Goal: Information Seeking & Learning: Learn about a topic

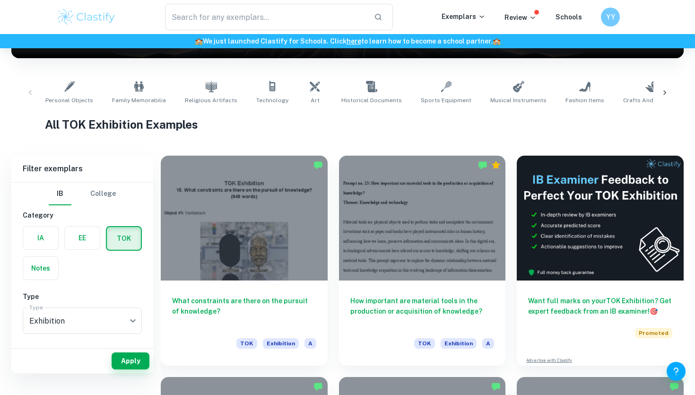
scroll to position [187, 0]
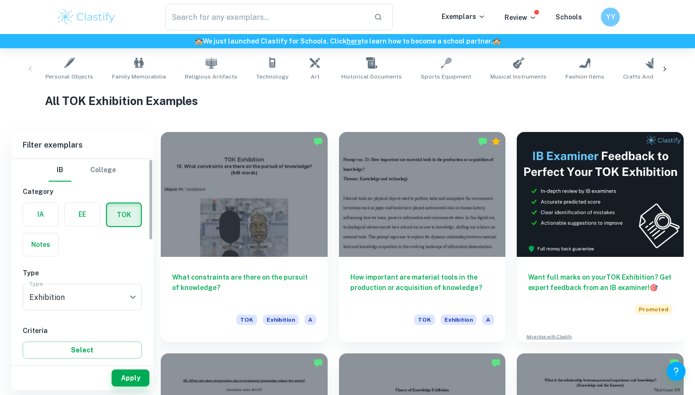
click at [85, 214] on label "button" at bounding box center [82, 214] width 35 height 23
click at [0, 0] on input "radio" at bounding box center [0, 0] width 0 height 0
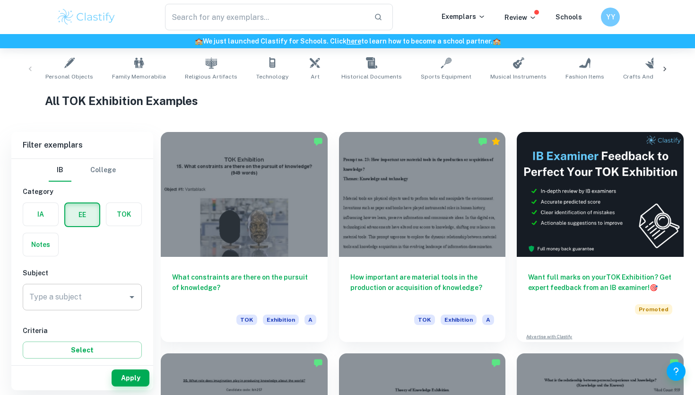
click at [94, 304] on input "Type a subject" at bounding box center [75, 297] width 96 height 18
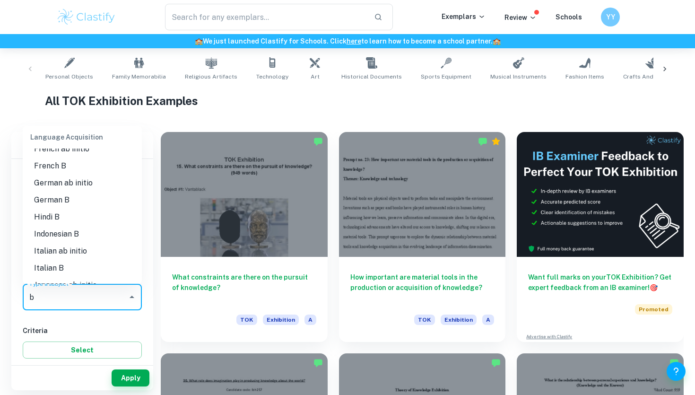
scroll to position [0, 0]
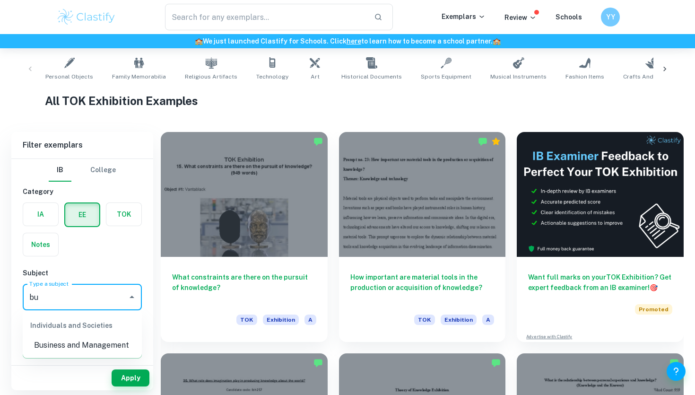
click at [67, 343] on li "Business and Management" at bounding box center [82, 345] width 119 height 17
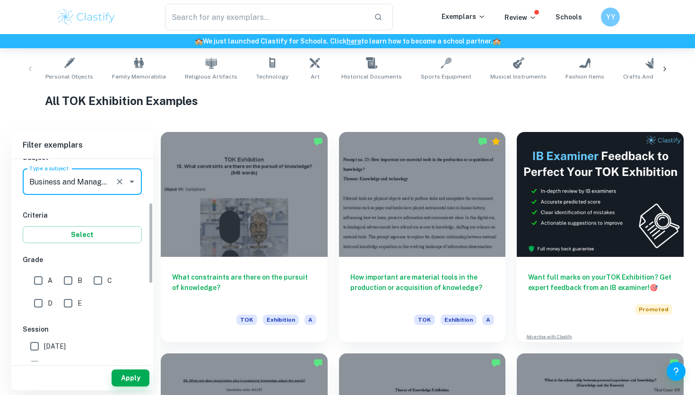
scroll to position [123, 0]
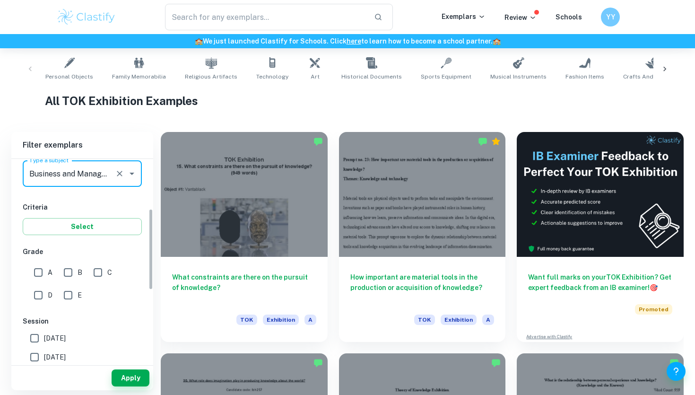
type input "Business and Management"
click at [34, 271] on input "A" at bounding box center [38, 272] width 19 height 19
checkbox input "true"
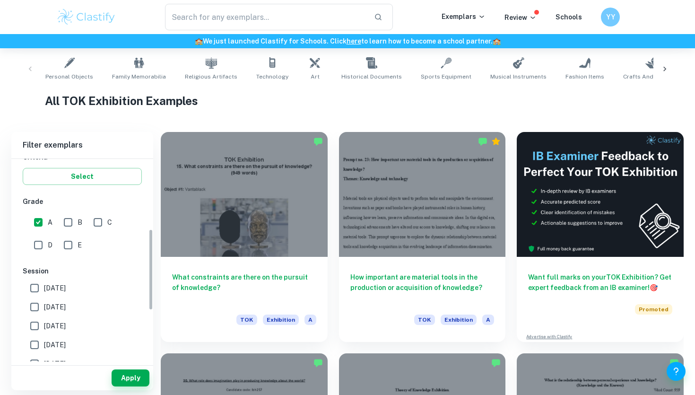
click at [36, 285] on input "[DATE]" at bounding box center [34, 287] width 19 height 19
checkbox input "true"
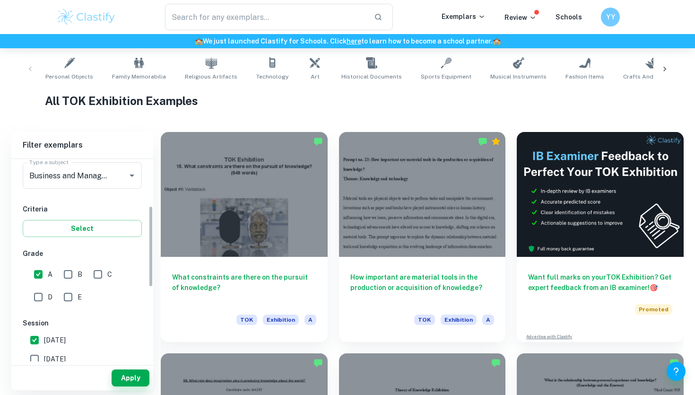
scroll to position [116, 0]
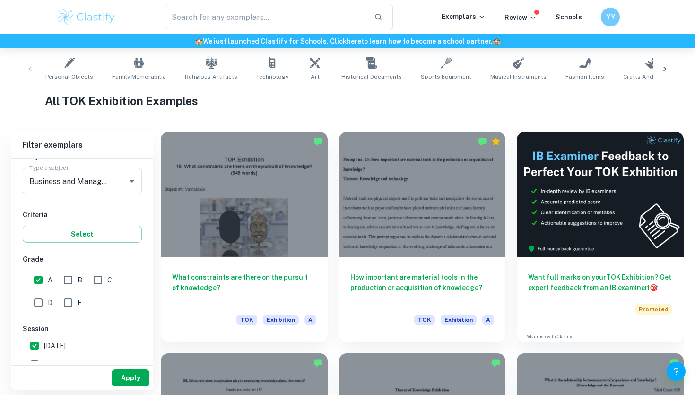
click at [130, 371] on button "Apply" at bounding box center [131, 377] width 38 height 17
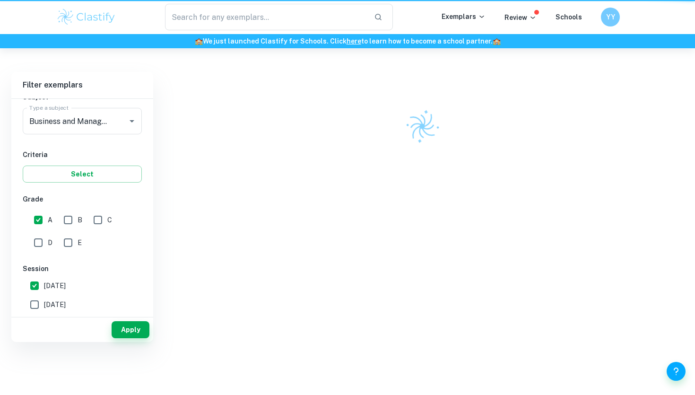
scroll to position [48, 0]
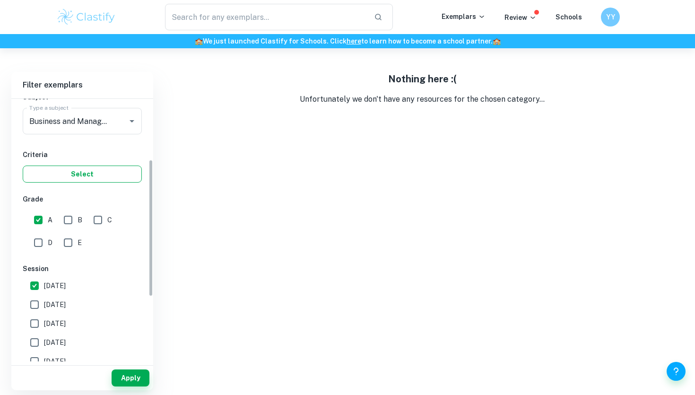
click at [98, 169] on button "Select" at bounding box center [82, 173] width 119 height 17
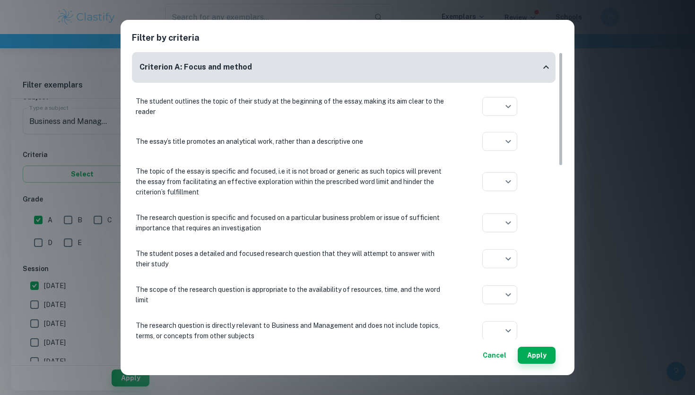
click at [495, 356] on button "Cancel" at bounding box center [494, 355] width 31 height 17
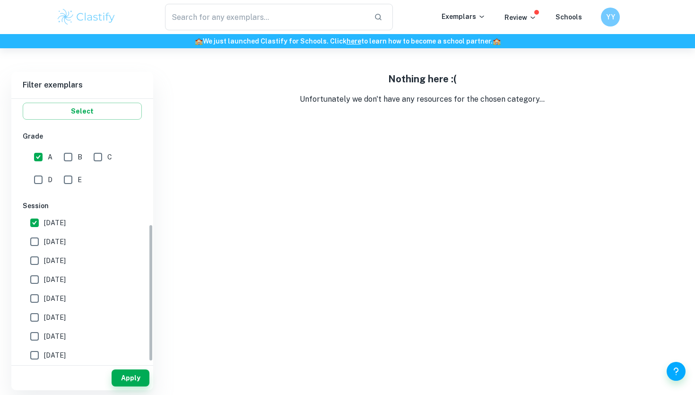
scroll to position [239, 0]
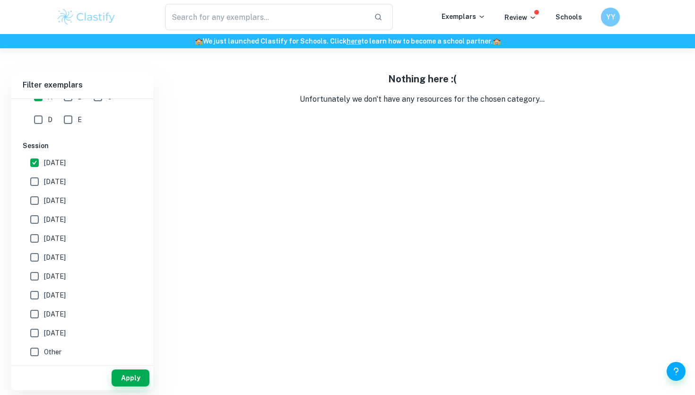
click at [55, 178] on span "[DATE]" at bounding box center [55, 181] width 22 height 10
click at [44, 178] on input "[DATE]" at bounding box center [34, 181] width 19 height 19
checkbox input "true"
click at [46, 157] on span "[DATE]" at bounding box center [55, 162] width 22 height 10
click at [44, 157] on input "[DATE]" at bounding box center [34, 162] width 19 height 19
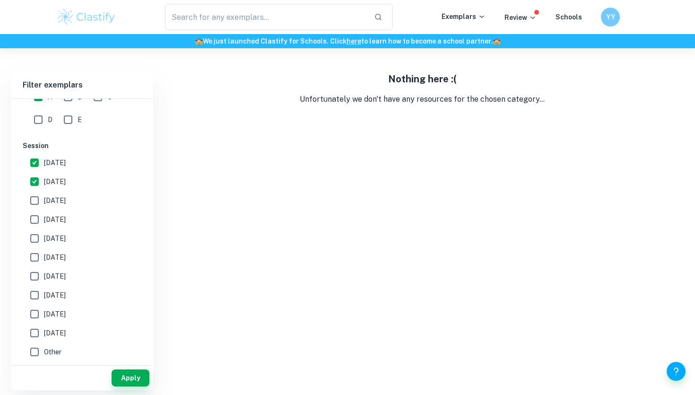
checkbox input "false"
click at [129, 388] on div "Apply" at bounding box center [82, 377] width 142 height 25
click at [128, 376] on button "Apply" at bounding box center [131, 377] width 38 height 17
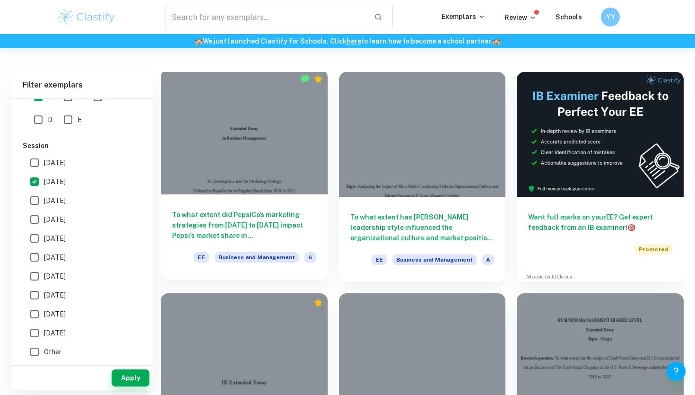
click at [252, 118] on div at bounding box center [244, 132] width 167 height 125
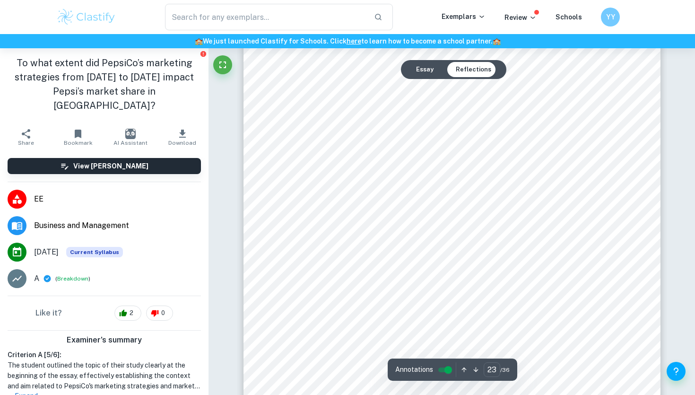
scroll to position [11989, 0]
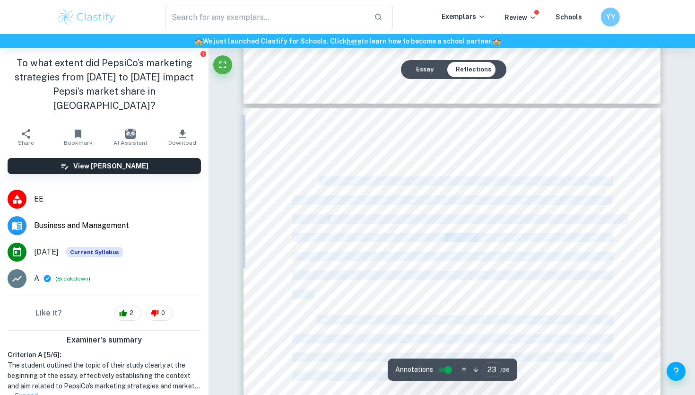
drag, startPoint x: 310, startPoint y: 180, endPoint x: 321, endPoint y: 179, distance: 10.4
click at [321, 179] on div "IV. Conclusion In conclusion, this extended essay utilizes the STEEPLE analysis…" at bounding box center [452, 377] width 417 height 539
click at [318, 179] on span "In conclusion, this extended essay utilizes the STEEPLE analysis, Porter9s Five…" at bounding box center [464, 181] width 294 height 8
drag, startPoint x: 318, startPoint y: 179, endPoint x: 531, endPoint y: 366, distance: 283.8
click at [531, 366] on div "IV. Conclusion In conclusion, this extended essay utilizes the STEEPLE analysis…" at bounding box center [452, 377] width 417 height 539
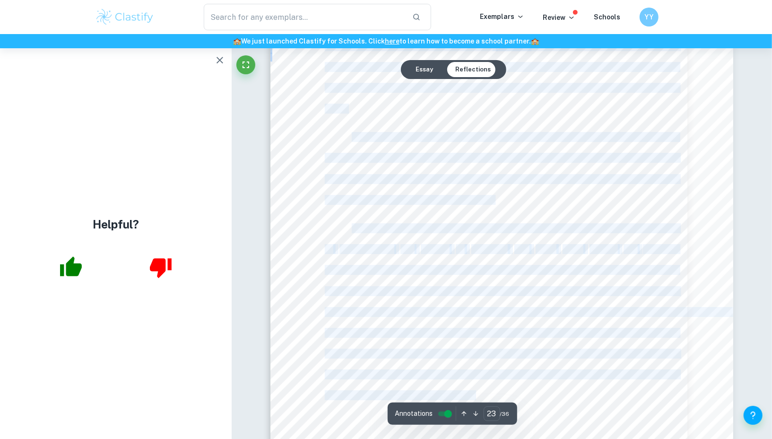
scroll to position [13500, 0]
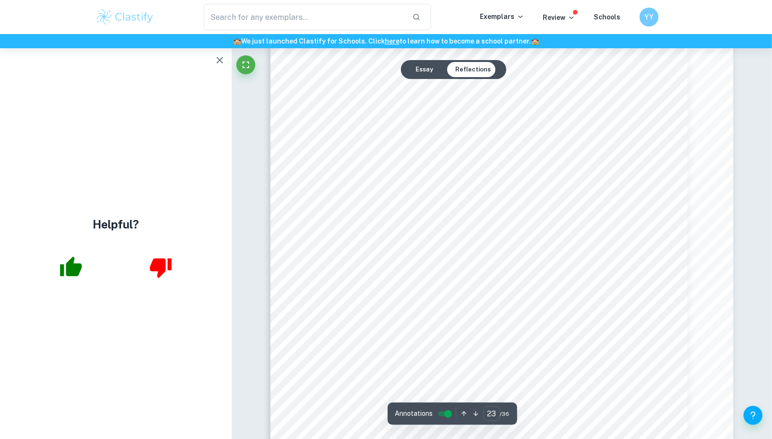
click at [658, 309] on div "IV. Conclusion In conclusion, this extended essay utilizes the STEEPLE analysis…" at bounding box center [501, 208] width 463 height 600
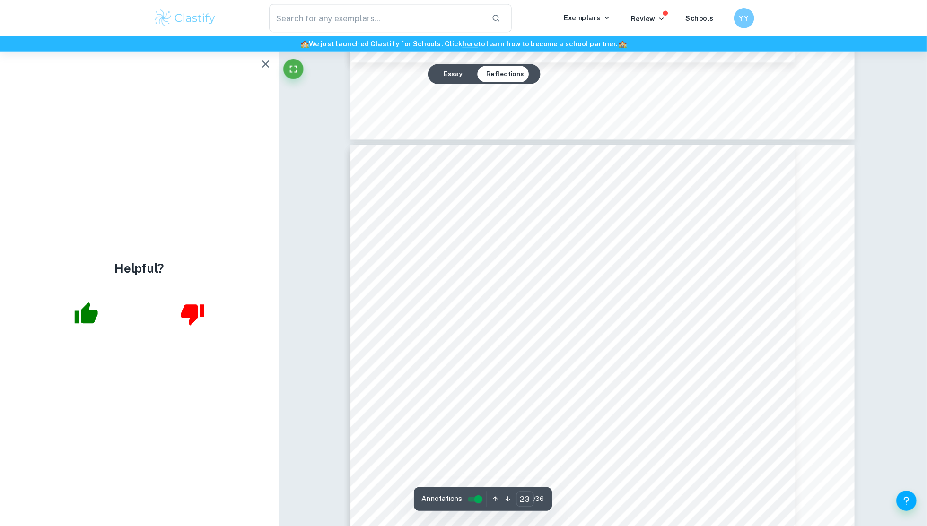
scroll to position [13553, 0]
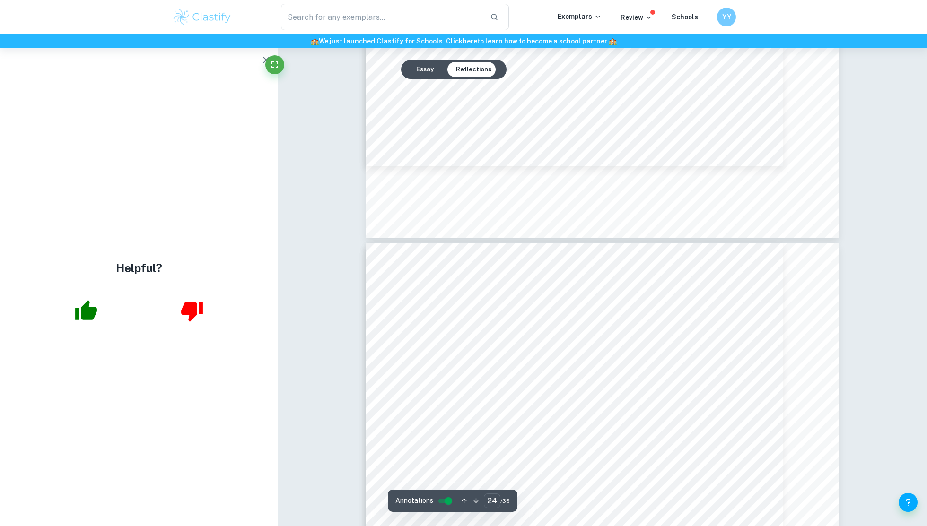
type input "23"
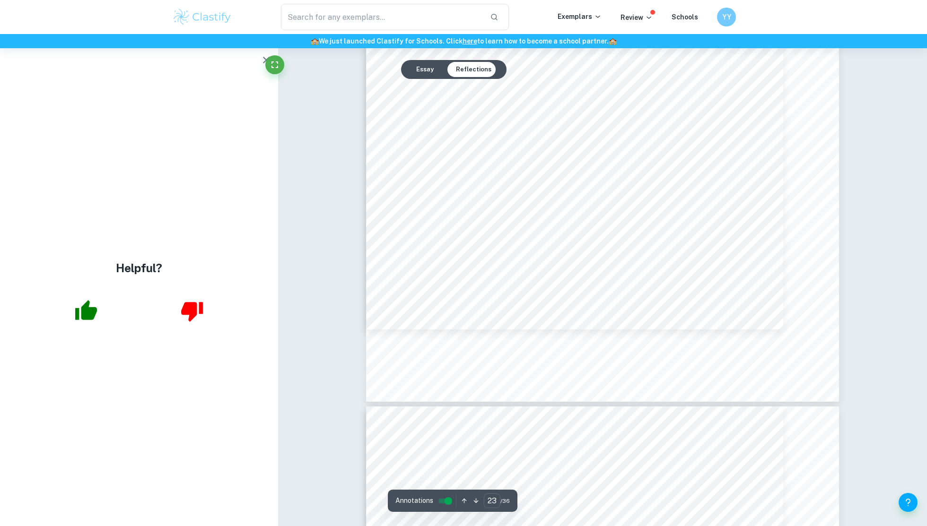
scroll to position [13906, 0]
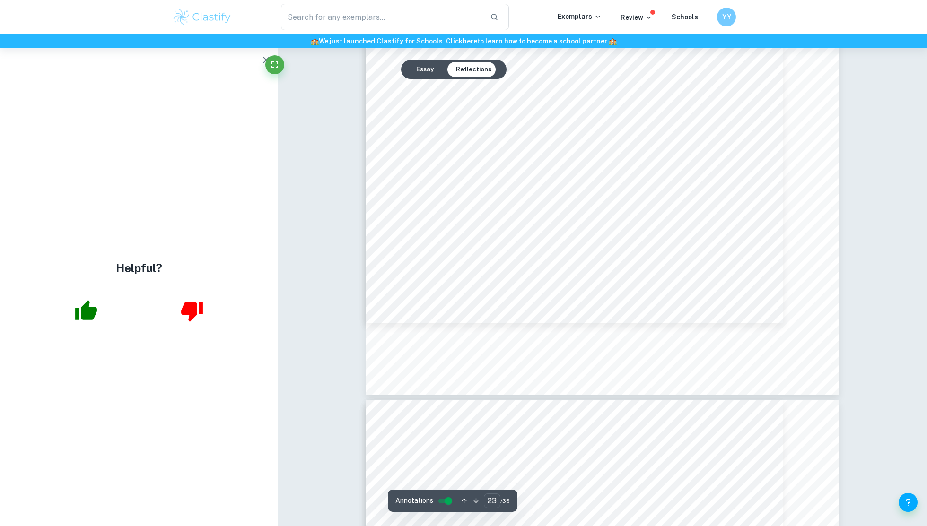
drag, startPoint x: 576, startPoint y: 288, endPoint x: 461, endPoint y: 275, distance: 115.7
click at [461, 275] on div "IV. Conclusion In conclusion, this extended essay utilizes the STEEPLE analysis…" at bounding box center [602, 89] width 473 height 612
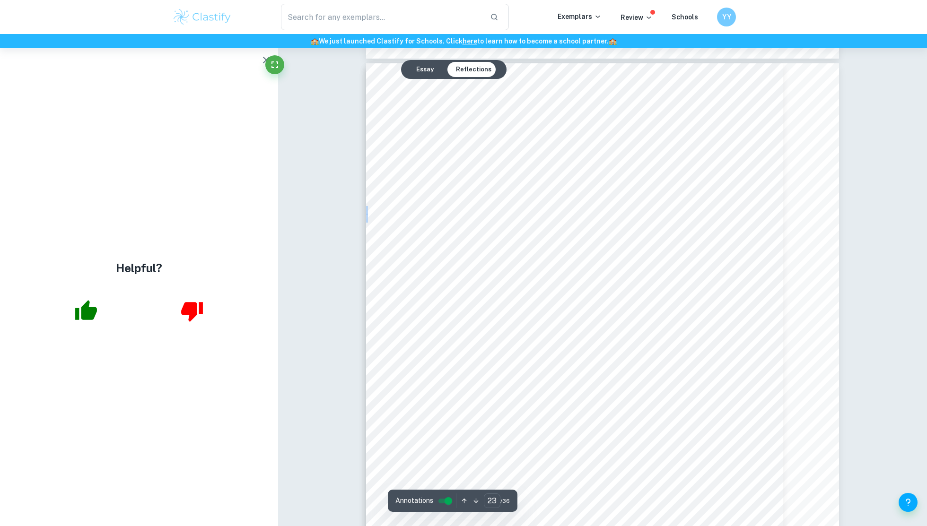
scroll to position [13688, 0]
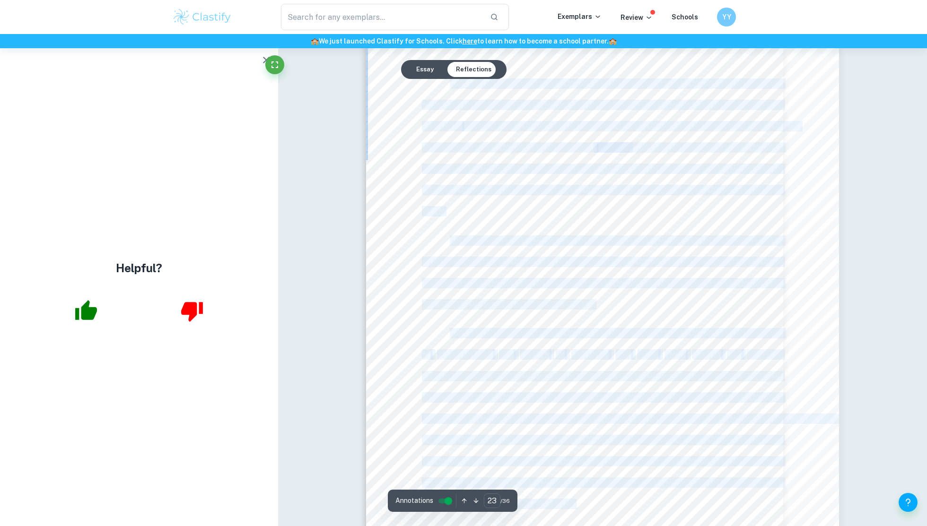
drag, startPoint x: 414, startPoint y: 118, endPoint x: 450, endPoint y: 91, distance: 44.5
click at [450, 91] on div "IV. Conclusion In conclusion, this extended essay utilizes the STEEPLE analysis…" at bounding box center [602, 307] width 473 height 612
click at [450, 86] on div "IV. Conclusion In conclusion, this extended essay utilizes the STEEPLE analysis…" at bounding box center [602, 307] width 473 height 612
copy div "In conclusion, this extended essay utilizes the STEEPLE analysis, Porter9s Five…"
